Goal: Task Accomplishment & Management: Use online tool/utility

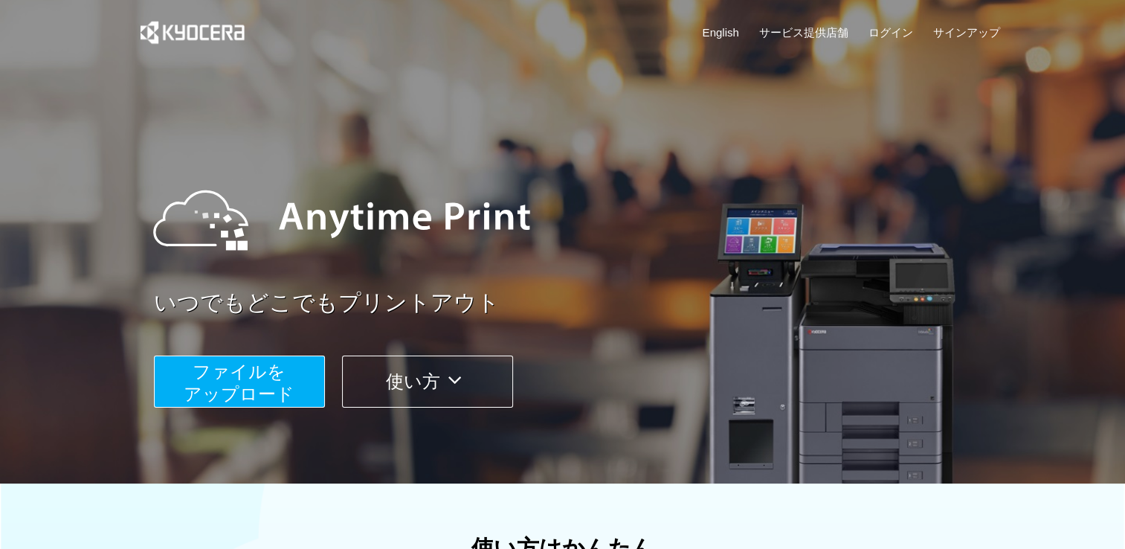
click at [294, 375] on button "ファイルを ​​アップロード" at bounding box center [239, 381] width 171 height 52
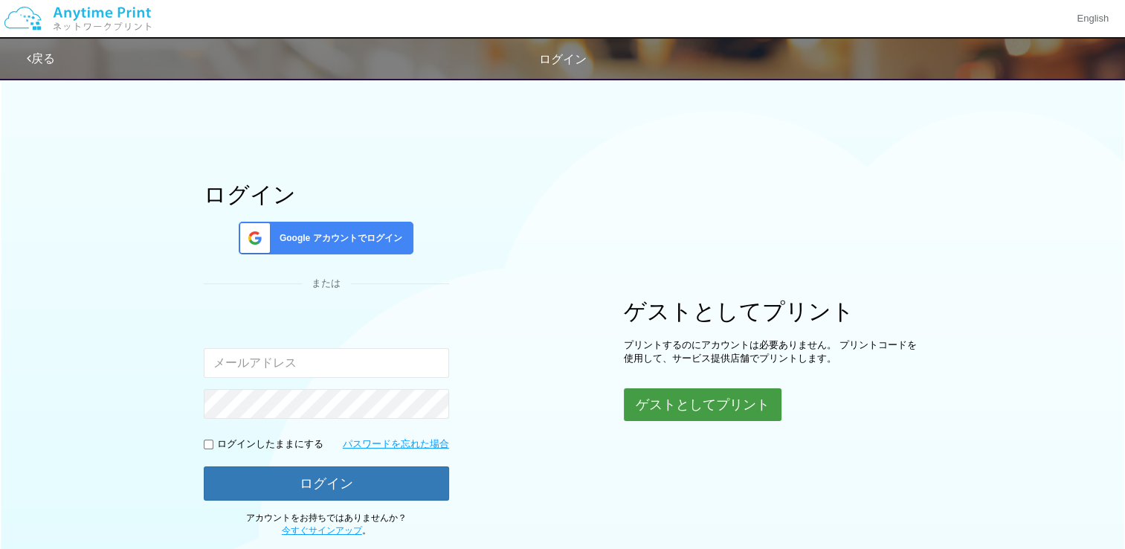
click at [728, 413] on button "ゲストとしてプリント" at bounding box center [703, 404] width 158 height 33
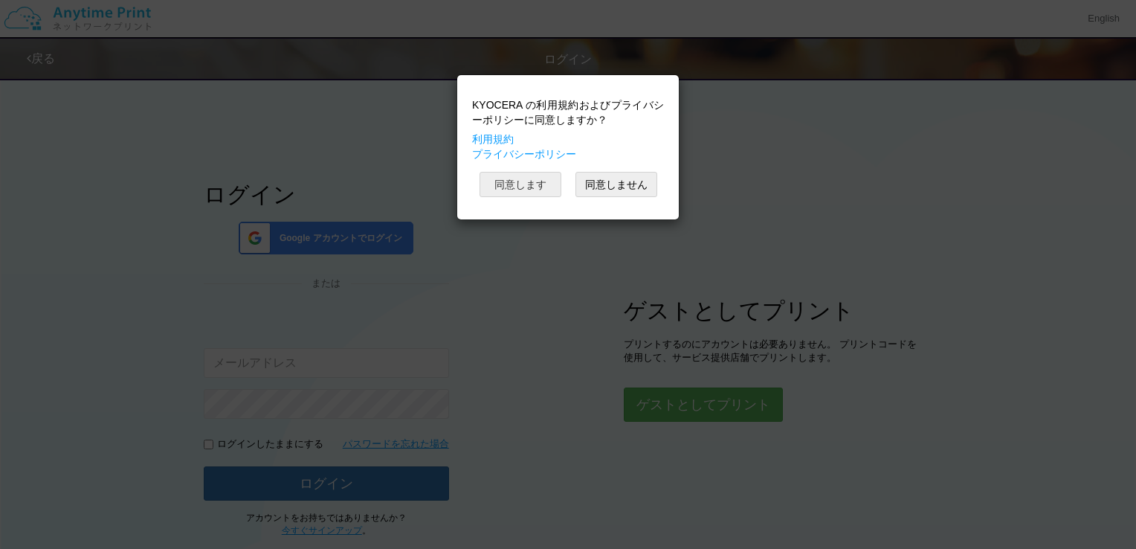
click at [556, 186] on button "同意します" at bounding box center [520, 184] width 82 height 25
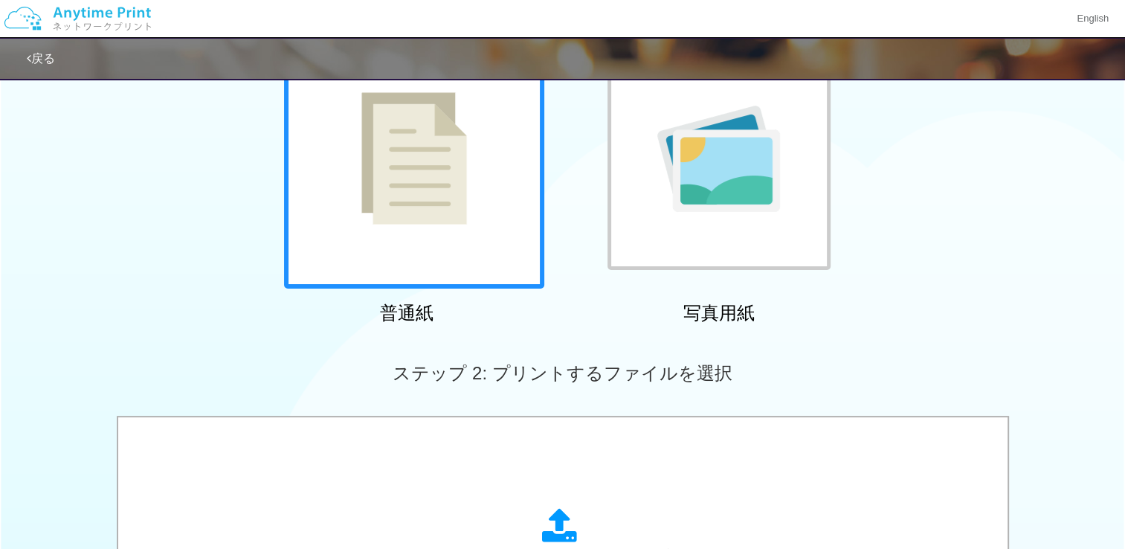
scroll to position [372, 0]
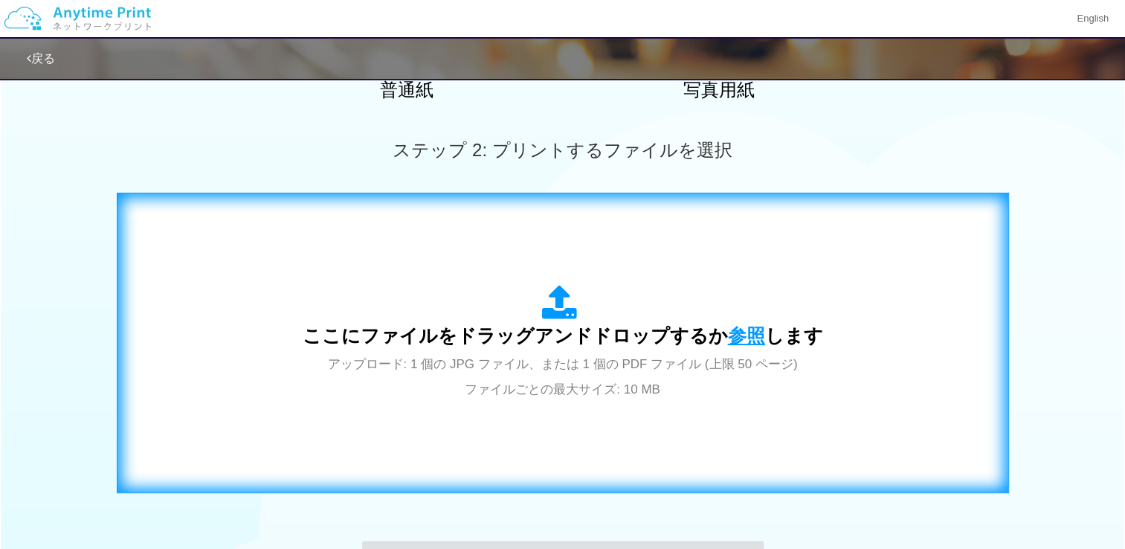
click at [740, 334] on span "参照" at bounding box center [746, 335] width 37 height 21
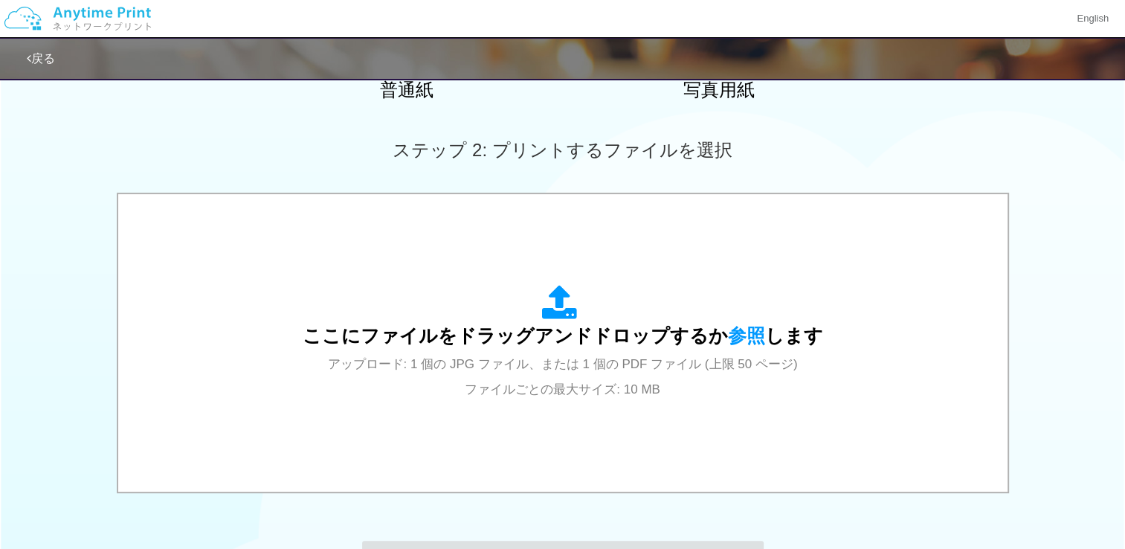
click at [68, 288] on div "ここにファイルをドラッグアンドドロップするか 参照 します アップロード: 1 個の JPG ファイル、または 1 個の PDF ファイル (上限 50 ペー…" at bounding box center [562, 344] width 1125 height 303
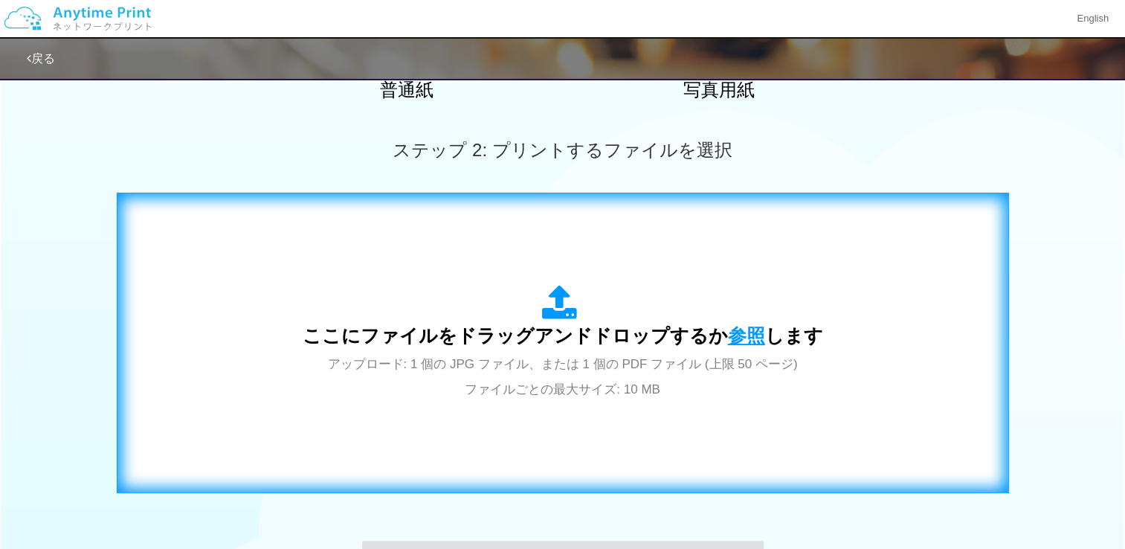
click at [732, 334] on span "参照" at bounding box center [746, 335] width 37 height 21
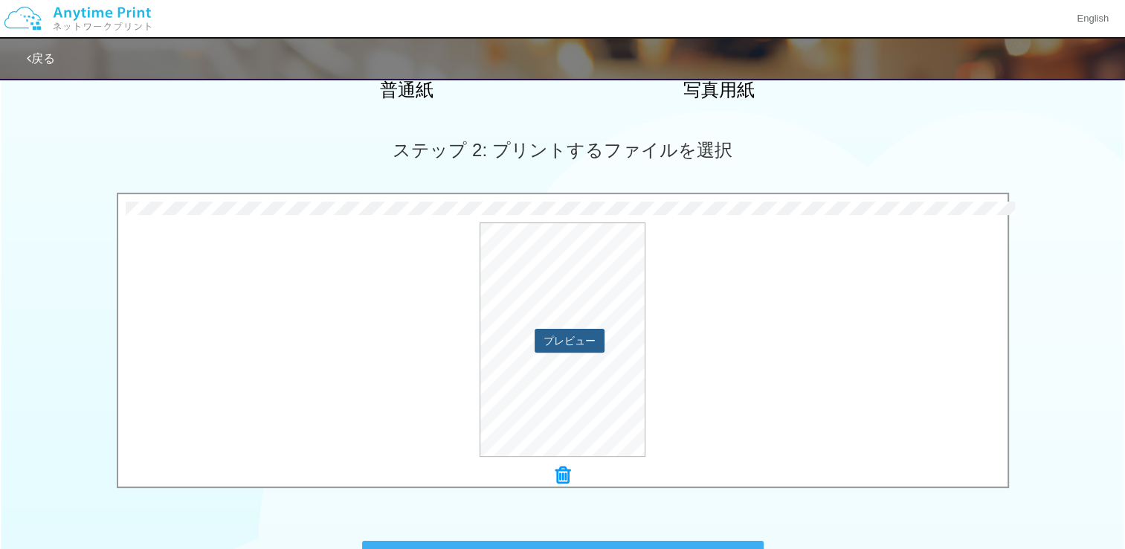
click at [587, 337] on button "プレビュー" at bounding box center [569, 341] width 70 height 24
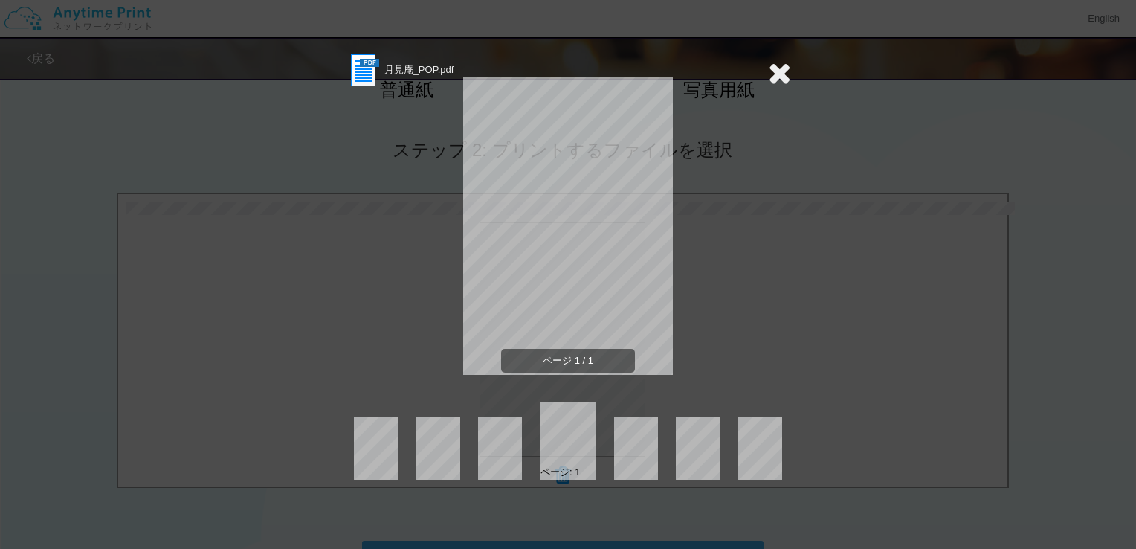
click at [783, 77] on icon at bounding box center [779, 73] width 23 height 30
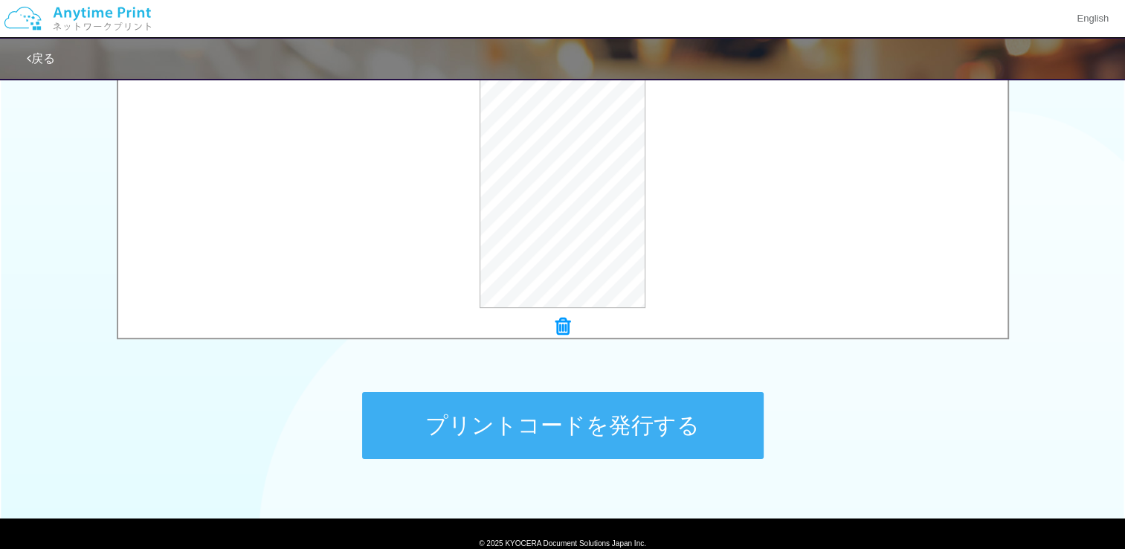
scroll to position [581, 0]
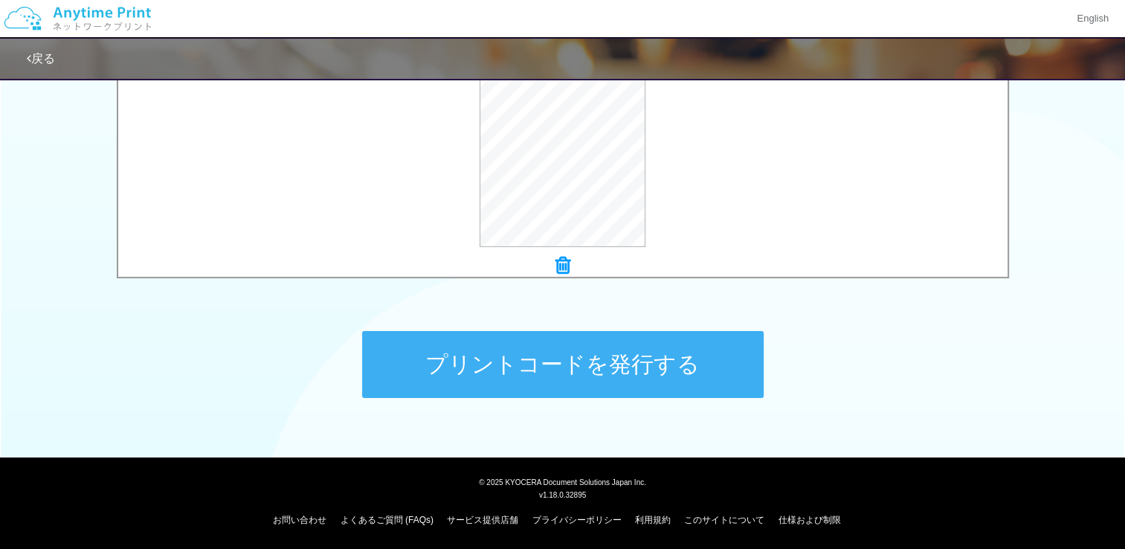
click at [715, 376] on button "プリントコードを発行する" at bounding box center [562, 364] width 401 height 67
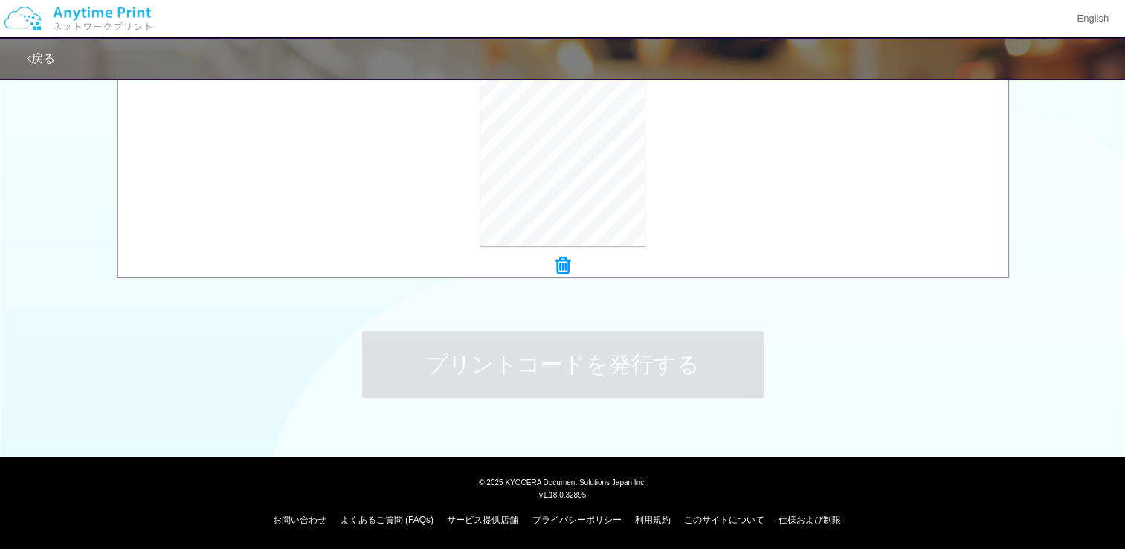
scroll to position [0, 0]
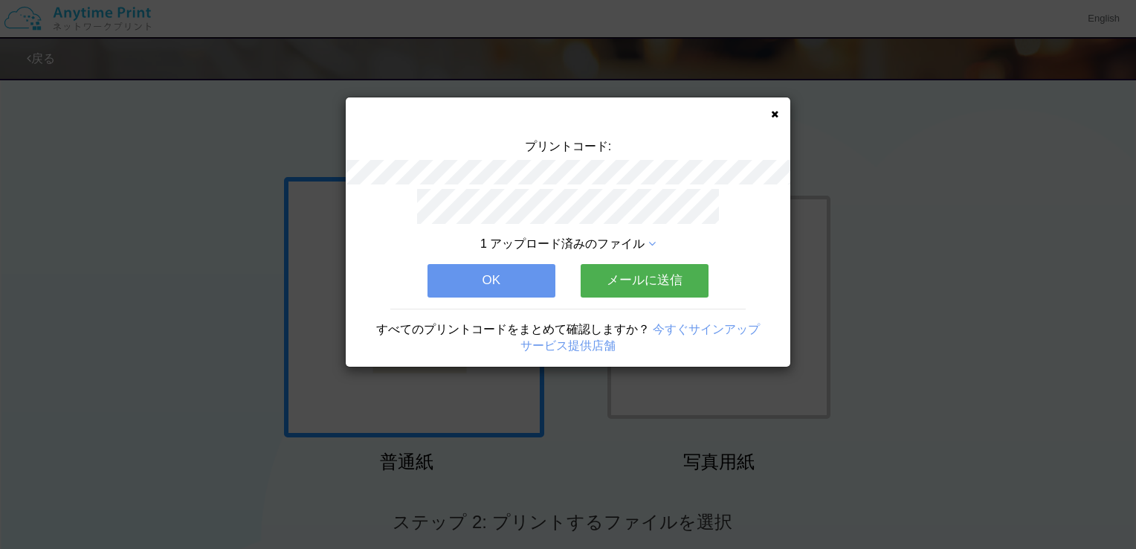
click at [513, 282] on button "OK" at bounding box center [491, 280] width 128 height 33
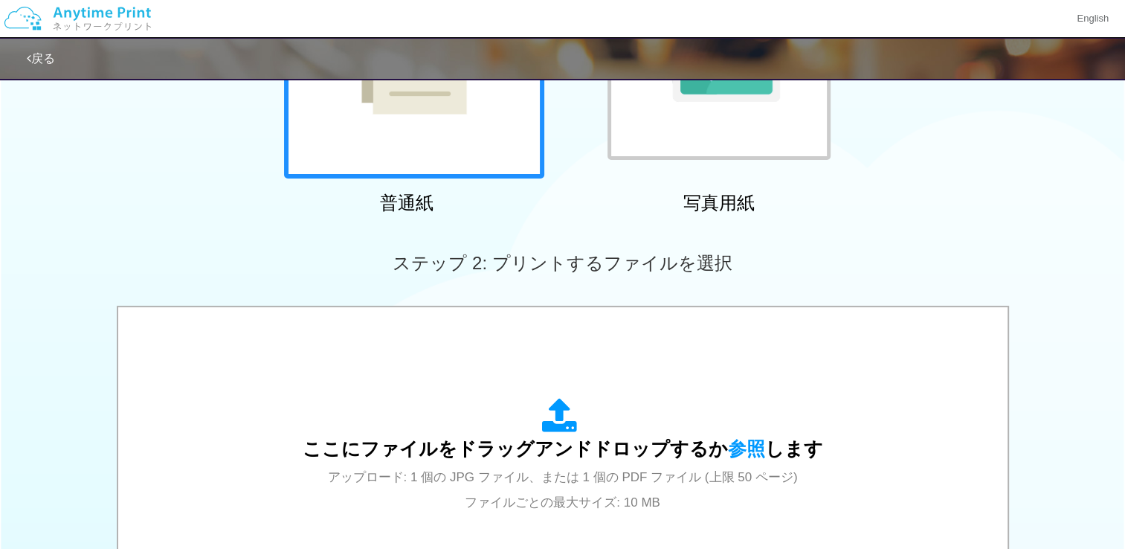
scroll to position [135, 0]
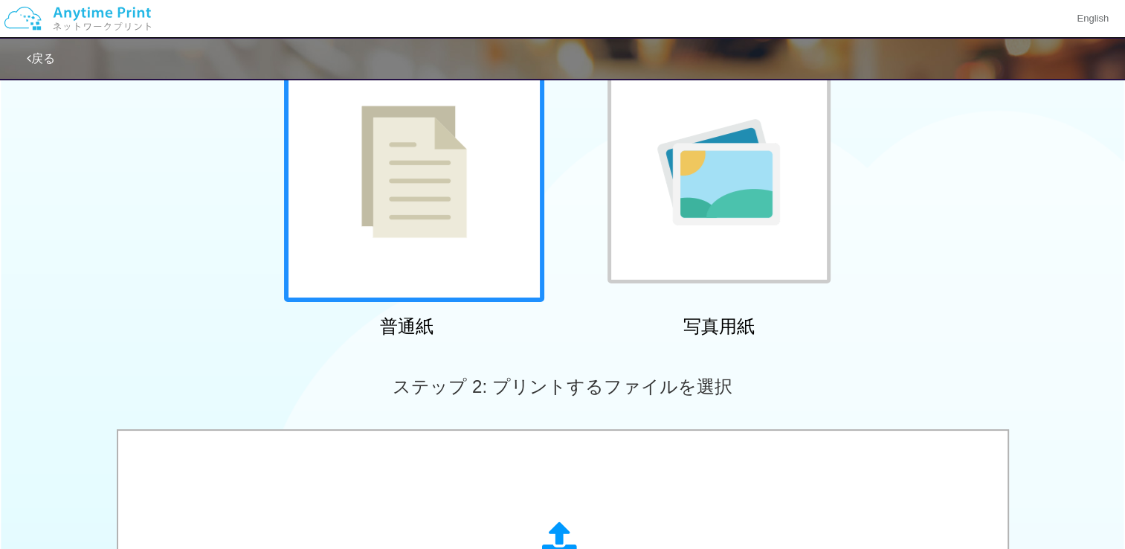
click at [136, 19] on img at bounding box center [78, 19] width 158 height 52
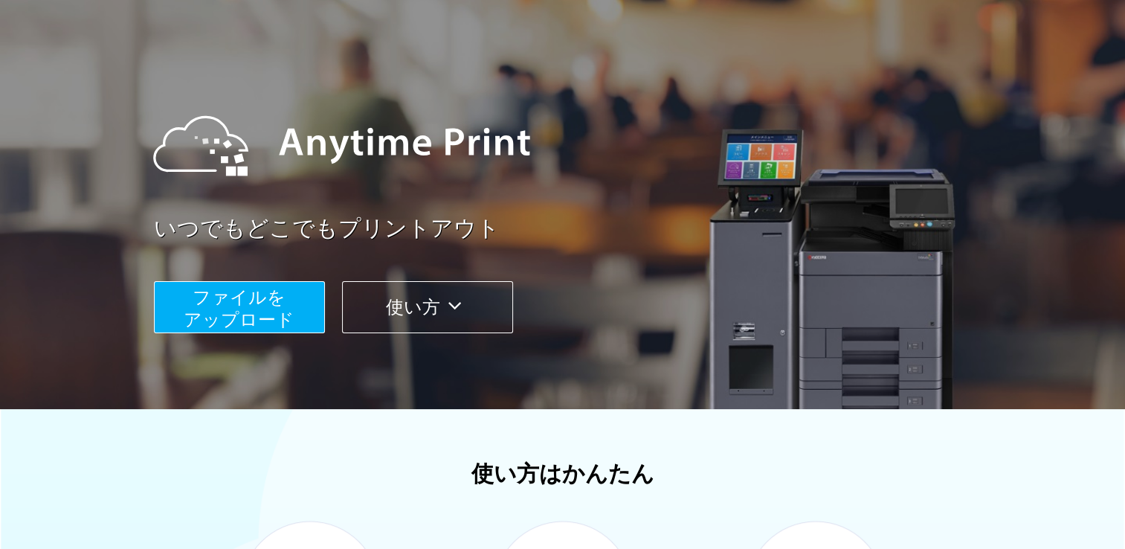
click at [458, 299] on icon at bounding box center [454, 305] width 29 height 22
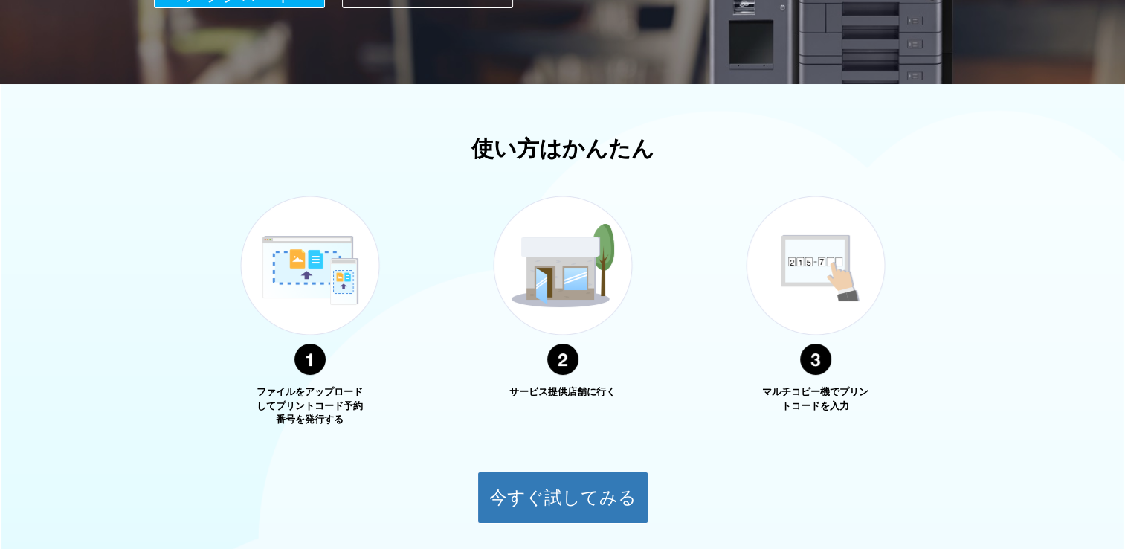
scroll to position [507, 0]
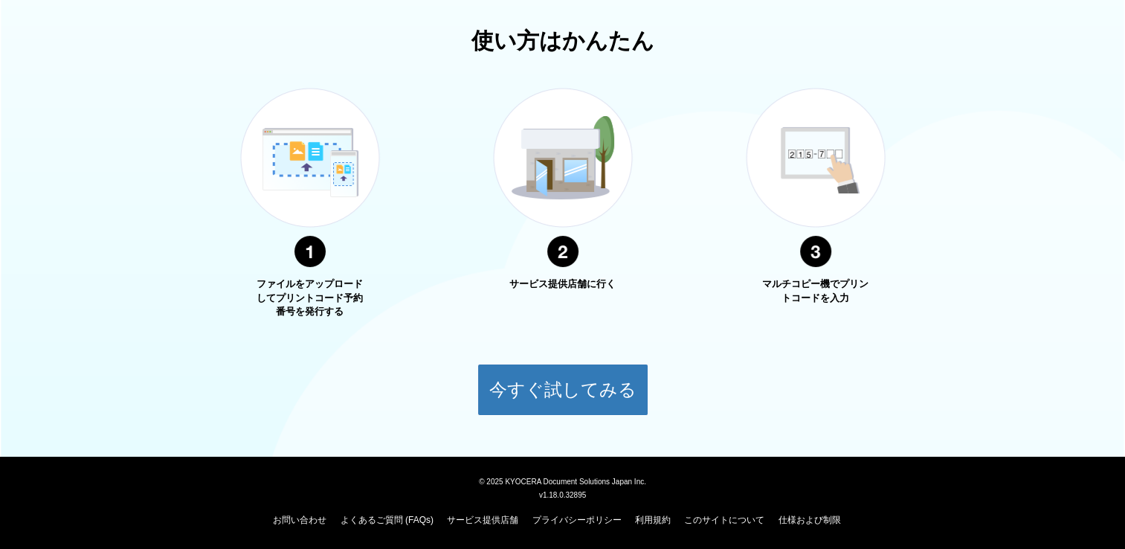
click at [395, 513] on div "お問い合わせ よくあるご質問 (FAQs) サービス提供店舗 プライバシーポリシー 利用規約 このサイトについて 仕様および制限" at bounding box center [562, 516] width 1107 height 30
click at [392, 514] on link "よくあるご質問 (FAQs)" at bounding box center [386, 519] width 93 height 10
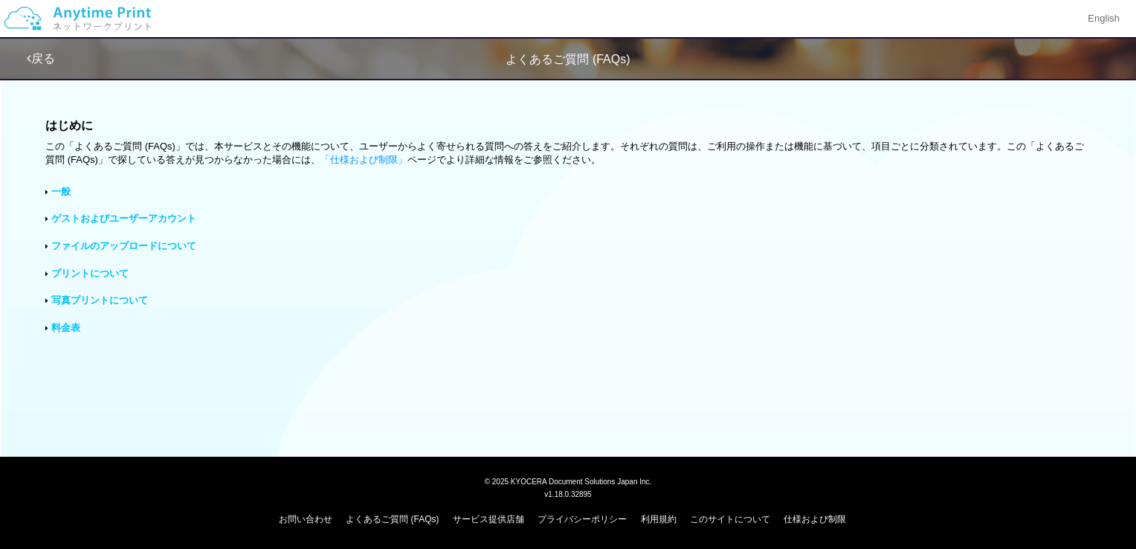
click at [112, 272] on link "プリントについて" at bounding box center [89, 273] width 77 height 11
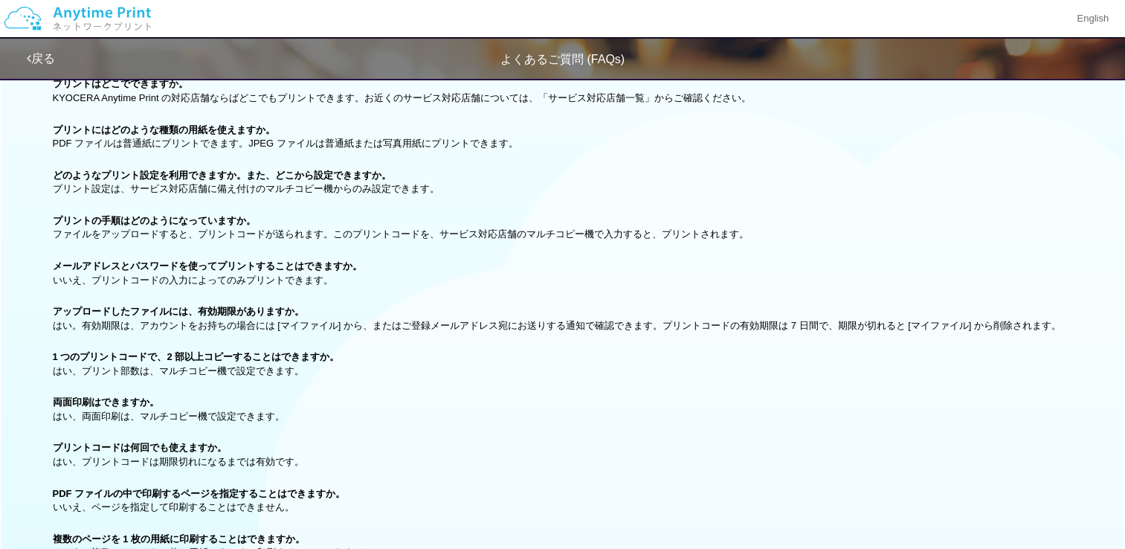
scroll to position [149, 0]
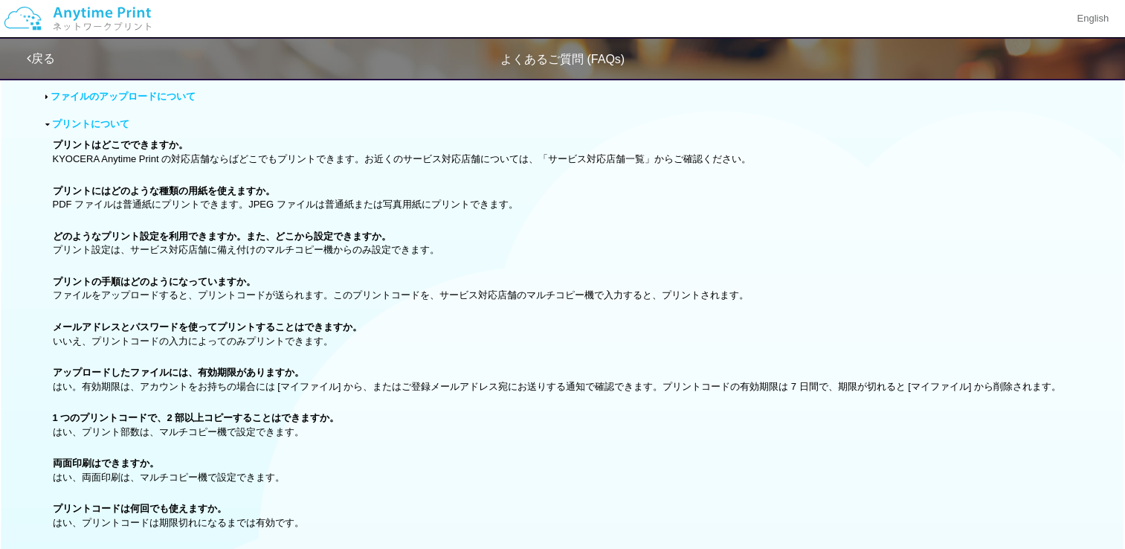
click at [54, 59] on link "戻る" at bounding box center [41, 58] width 28 height 13
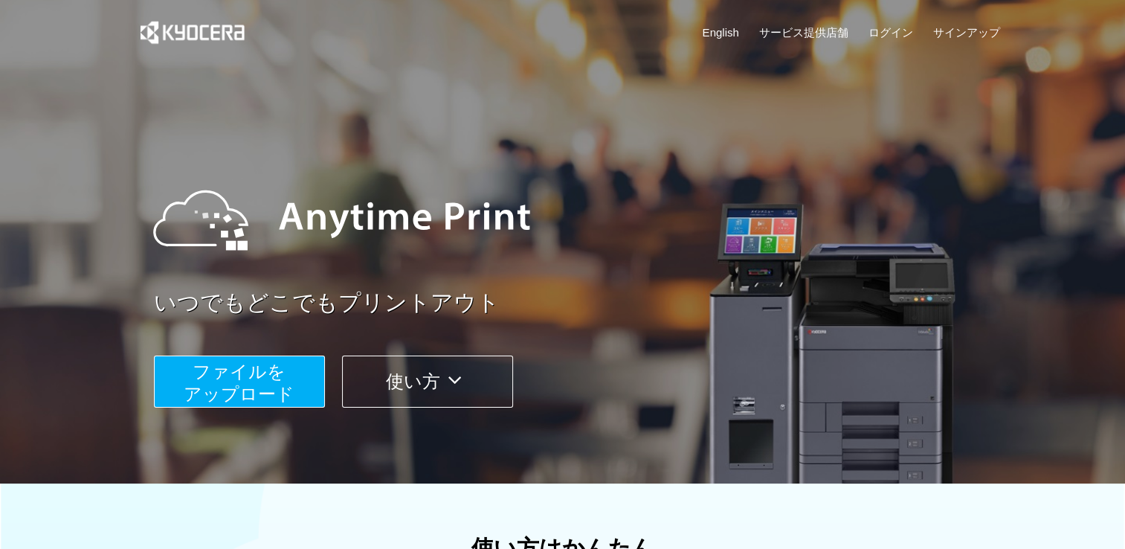
click at [282, 369] on span "ファイルを ​​アップロード" at bounding box center [239, 382] width 111 height 42
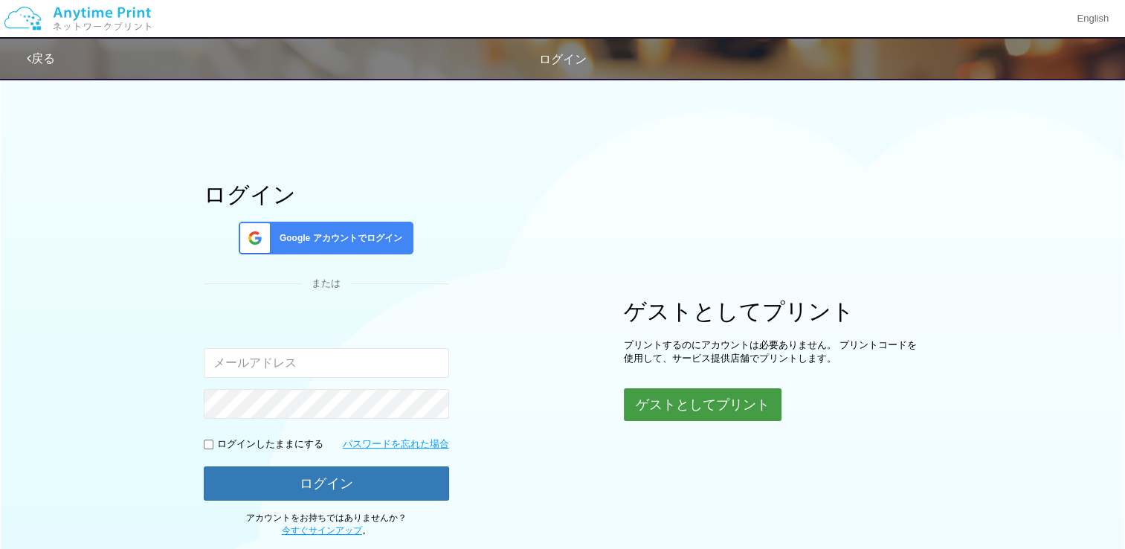
click at [674, 394] on button "ゲストとしてプリント" at bounding box center [703, 404] width 158 height 33
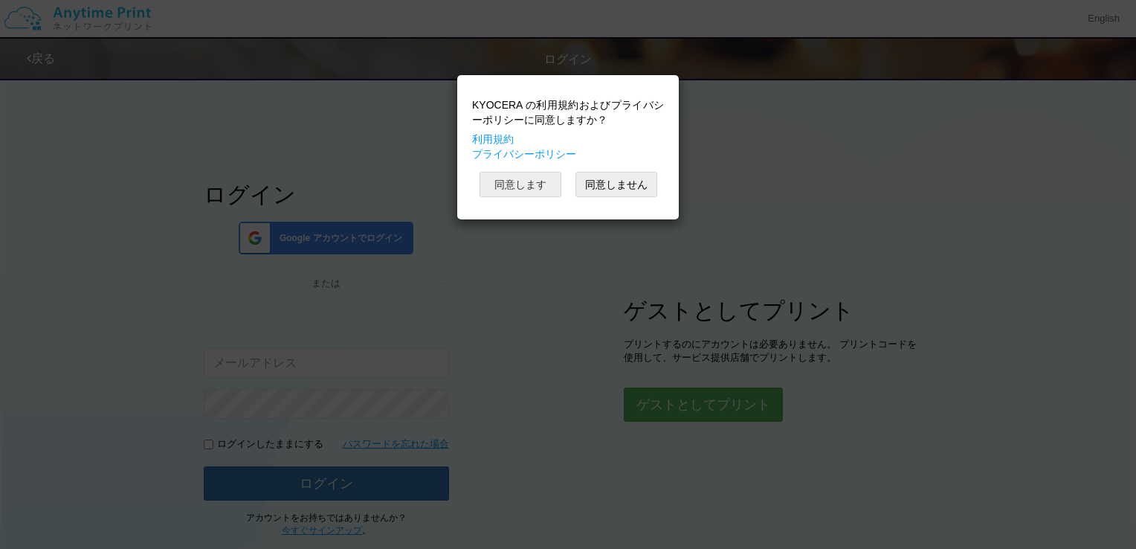
click at [539, 179] on button "同意します" at bounding box center [520, 184] width 82 height 25
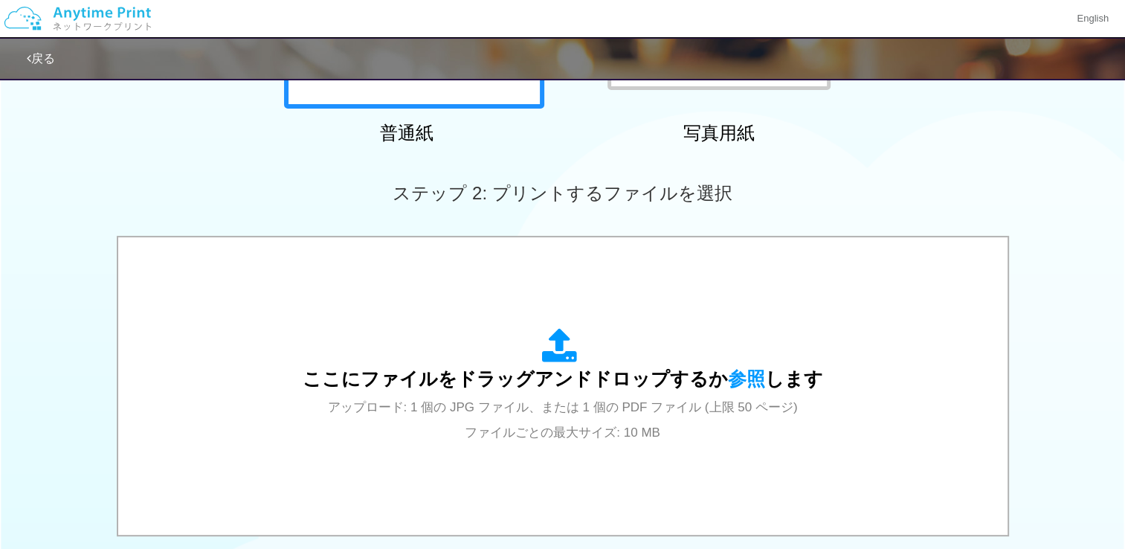
scroll to position [446, 0]
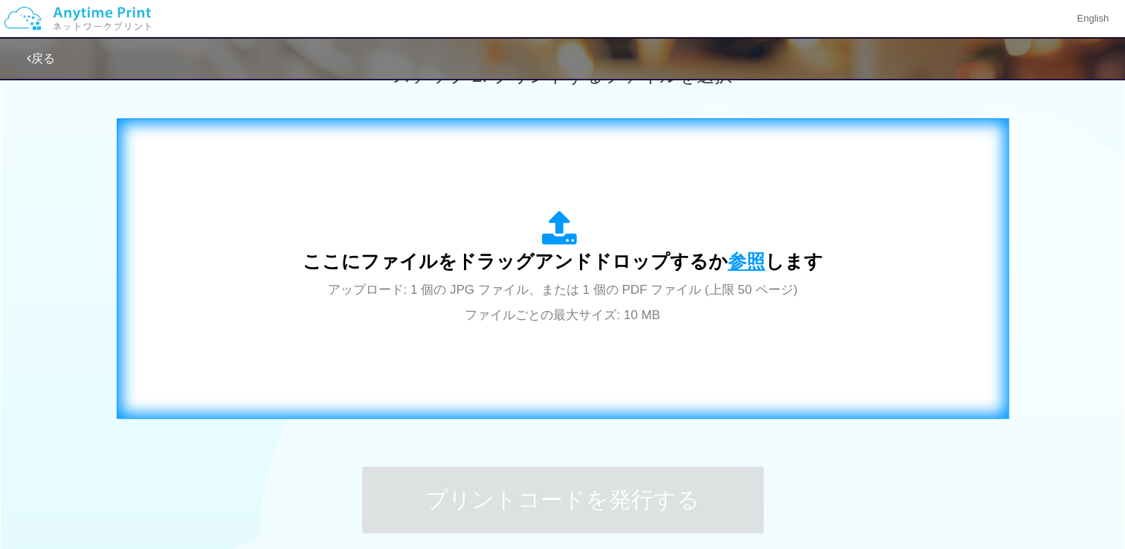
click at [738, 263] on span "参照" at bounding box center [746, 260] width 37 height 21
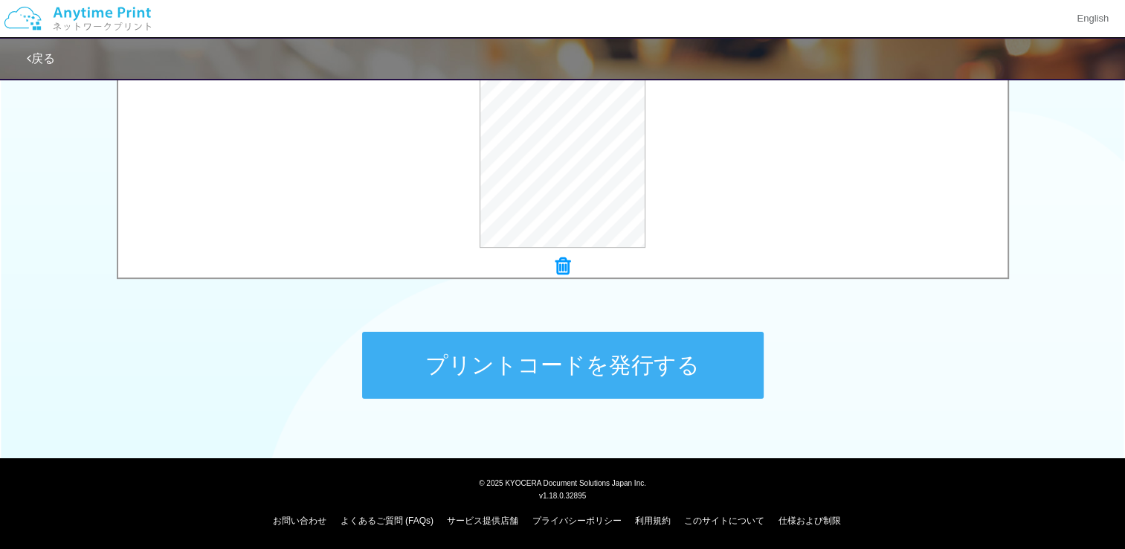
scroll to position [581, 0]
click at [479, 386] on button "プリントコードを発行する" at bounding box center [562, 364] width 401 height 67
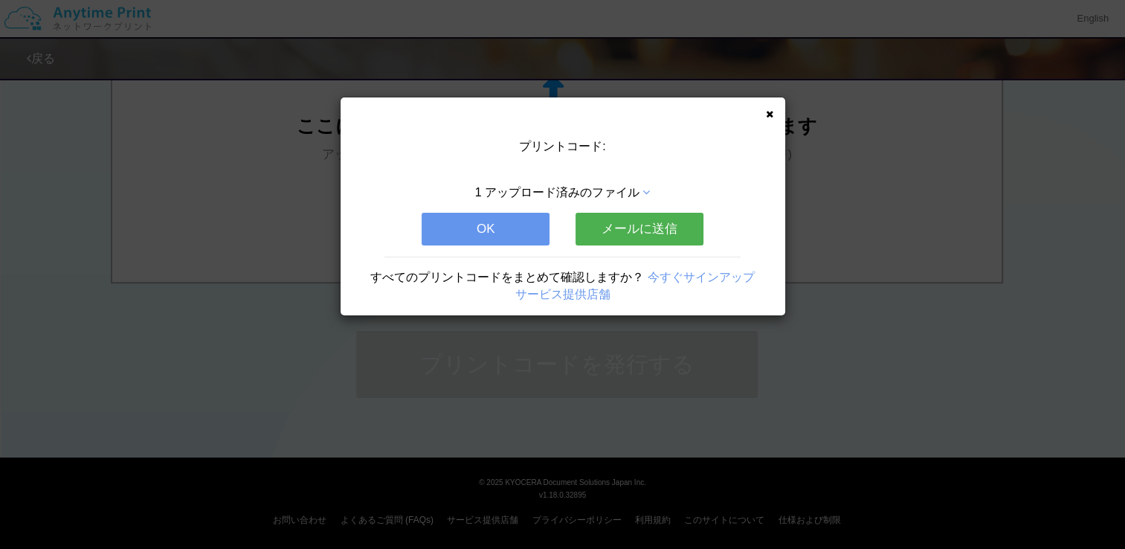
scroll to position [0, 0]
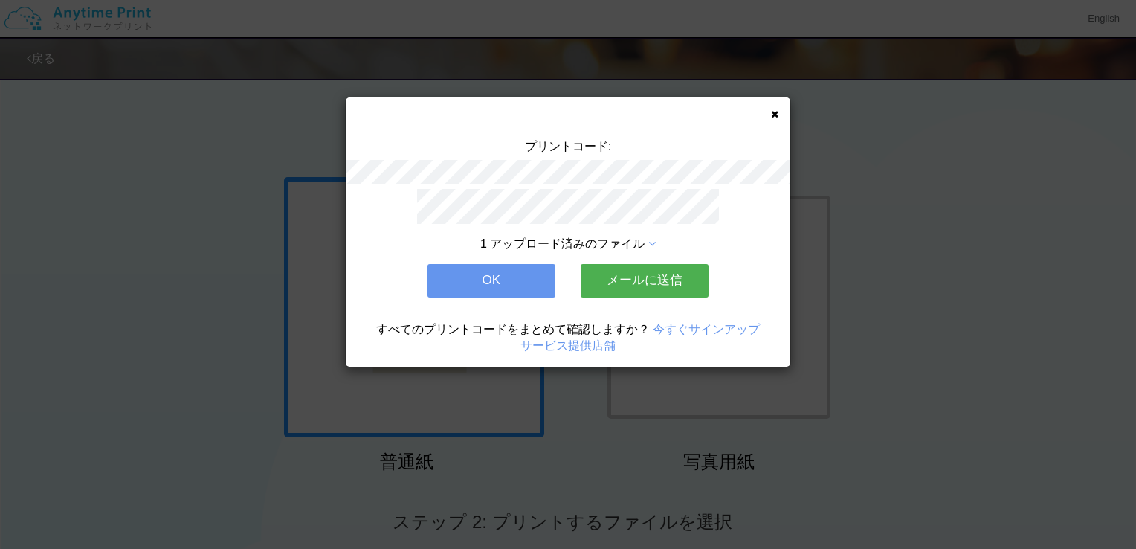
click at [477, 269] on button "OK" at bounding box center [491, 280] width 128 height 33
